Goal: Transaction & Acquisition: Purchase product/service

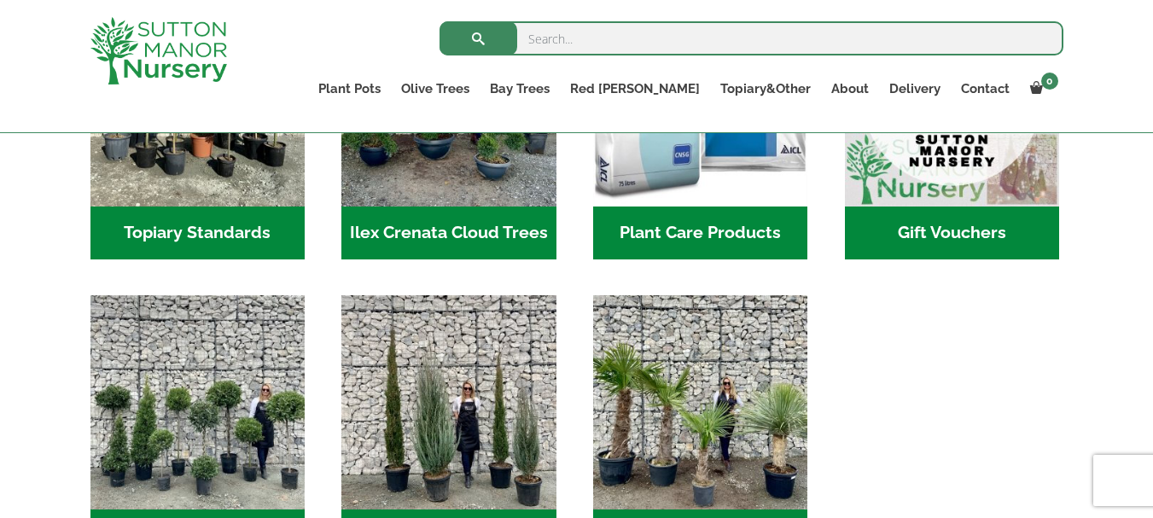
scroll to position [1763, 0]
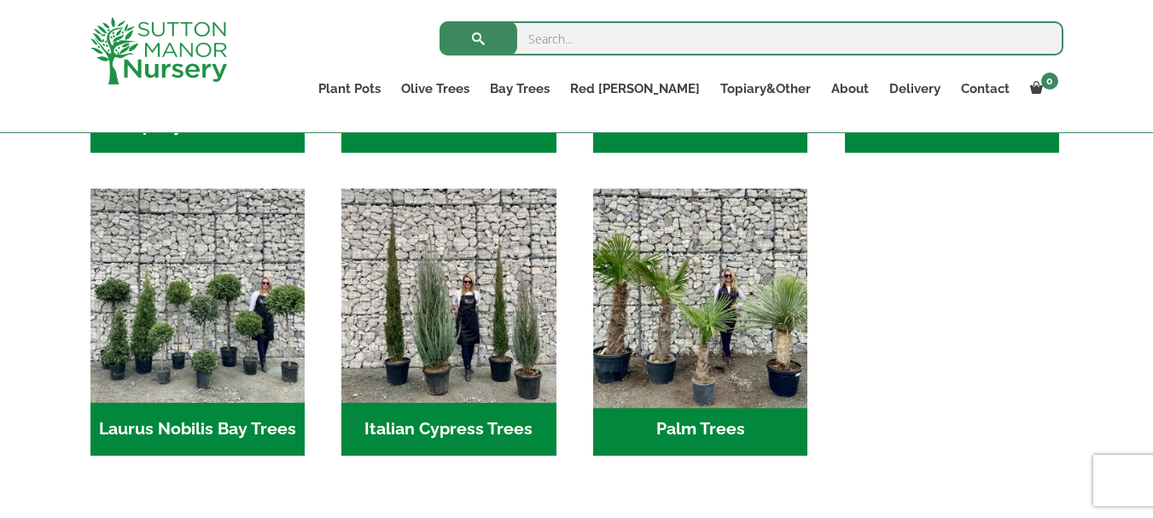
click at [729, 290] on img "Visit product category Palm Trees" at bounding box center [700, 295] width 225 height 225
